Goal: Transaction & Acquisition: Purchase product/service

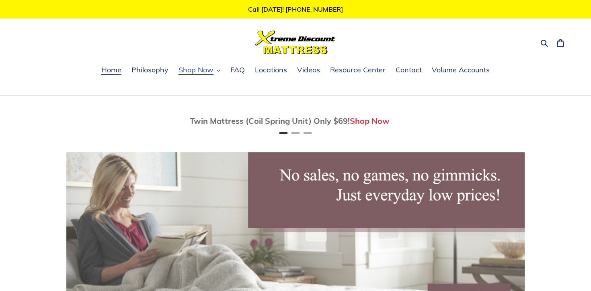
click at [209, 71] on span "Shop Now" at bounding box center [196, 70] width 35 height 10
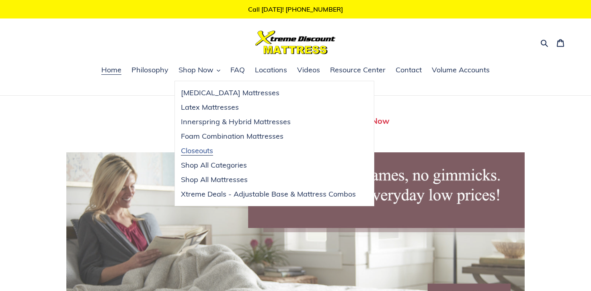
click at [209, 149] on span "Closeouts" at bounding box center [197, 151] width 32 height 10
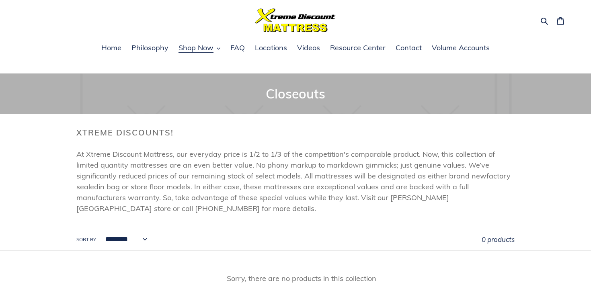
scroll to position [21, 0]
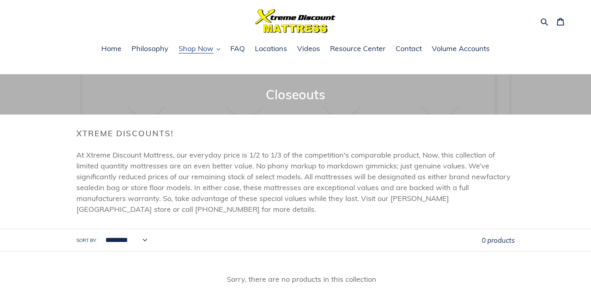
click at [208, 51] on span "Shop Now" at bounding box center [196, 49] width 35 height 10
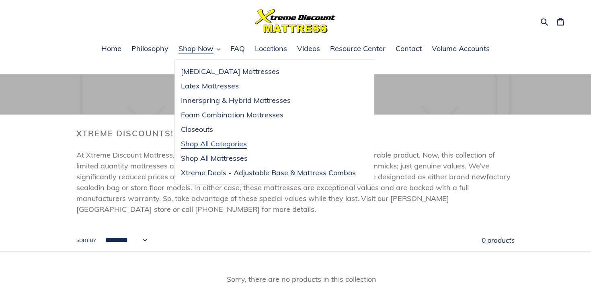
click at [205, 144] on span "Shop All Categories" at bounding box center [214, 144] width 66 height 10
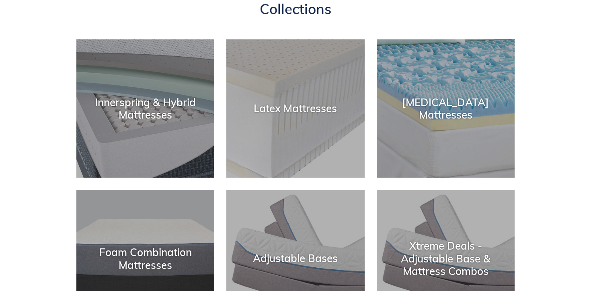
scroll to position [107, 0]
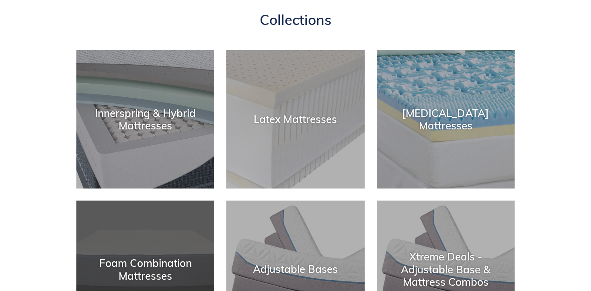
click at [163, 265] on div "Foam Combination Mattresses" at bounding box center [145, 269] width 138 height 25
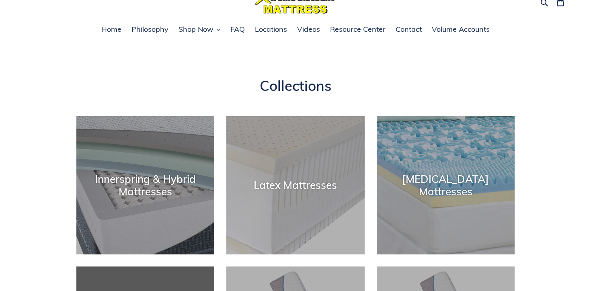
scroll to position [0, 0]
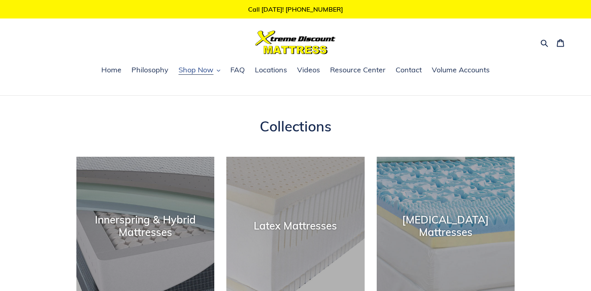
click at [211, 68] on span "Shop Now" at bounding box center [196, 70] width 35 height 10
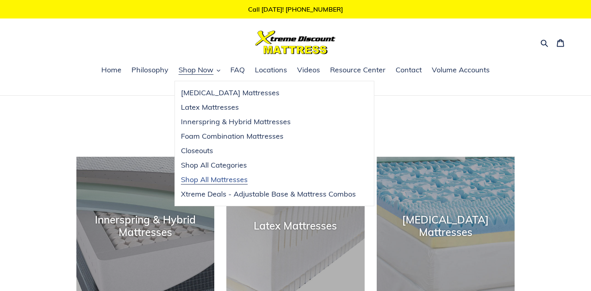
click at [204, 184] on span "Shop All Mattresses" at bounding box center [214, 180] width 67 height 10
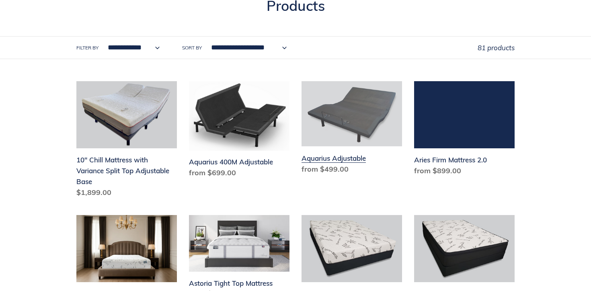
scroll to position [116, 0]
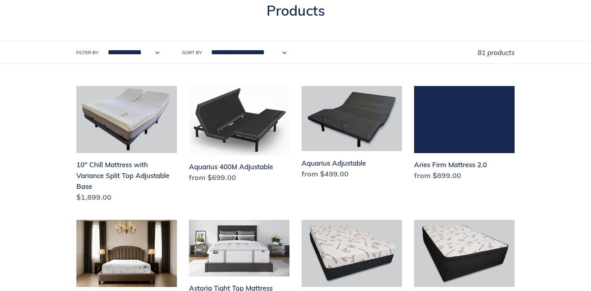
click at [243, 53] on select "**********" at bounding box center [247, 52] width 86 height 22
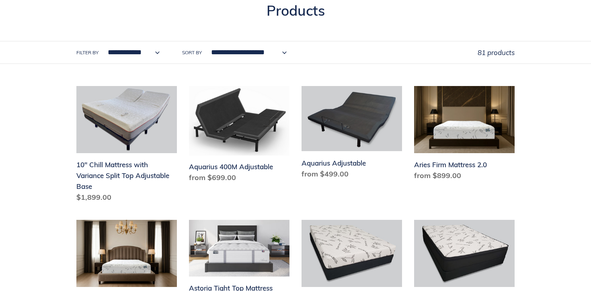
select select "**********"
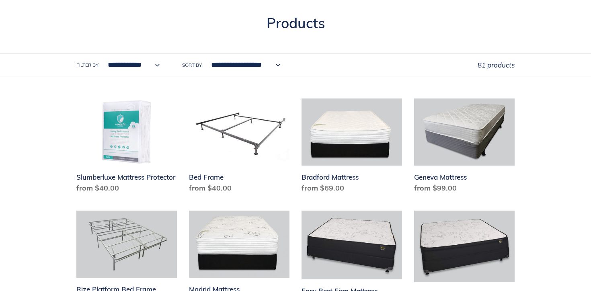
scroll to position [105, 0]
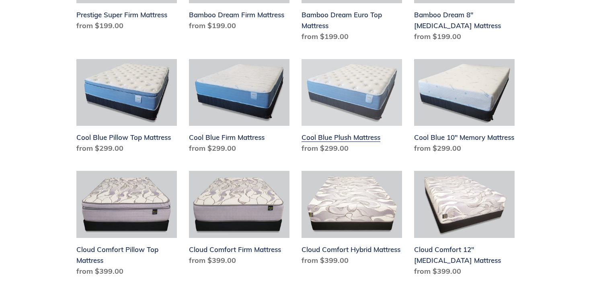
scroll to position [0, 0]
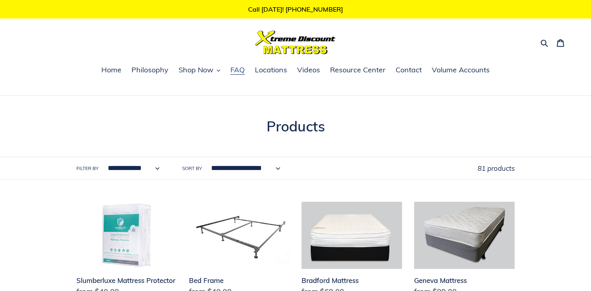
click at [239, 71] on span "FAQ" at bounding box center [237, 70] width 14 height 10
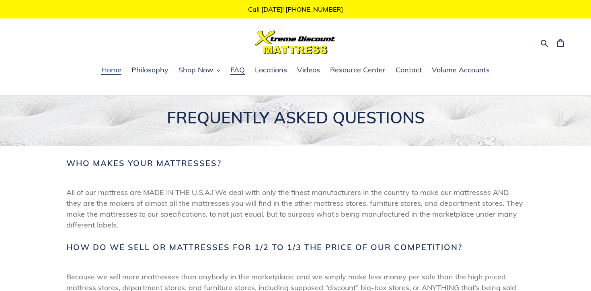
click at [118, 75] on link "Home" at bounding box center [111, 70] width 28 height 12
